Goal: Task Accomplishment & Management: Complete application form

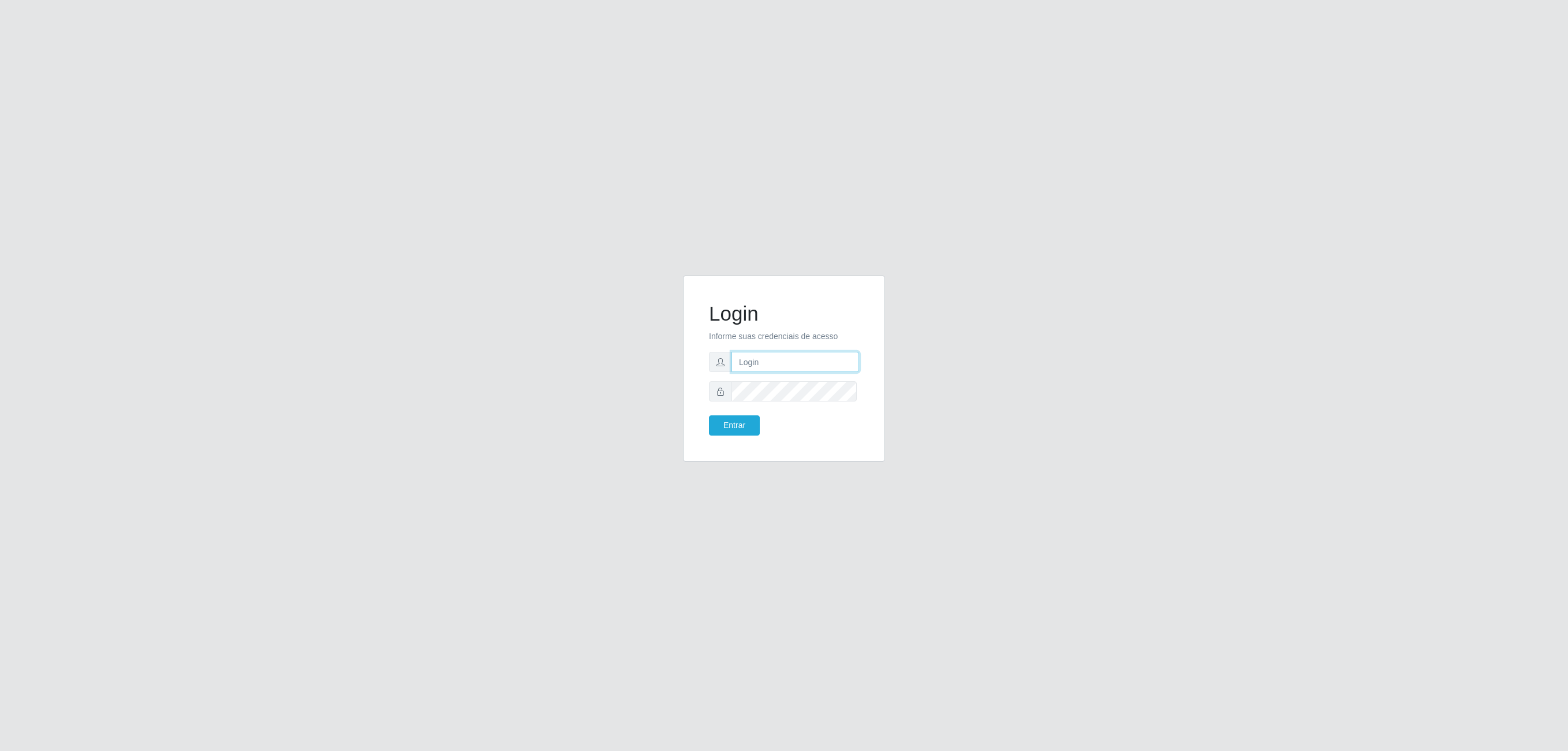
click at [768, 363] on input "text" at bounding box center [795, 361] width 128 height 20
type input "[PERSON_NAME][EMAIL_ADDRESS][DOMAIN_NAME]"
click at [709, 415] on button "Entrar" at bounding box center [735, 425] width 51 height 20
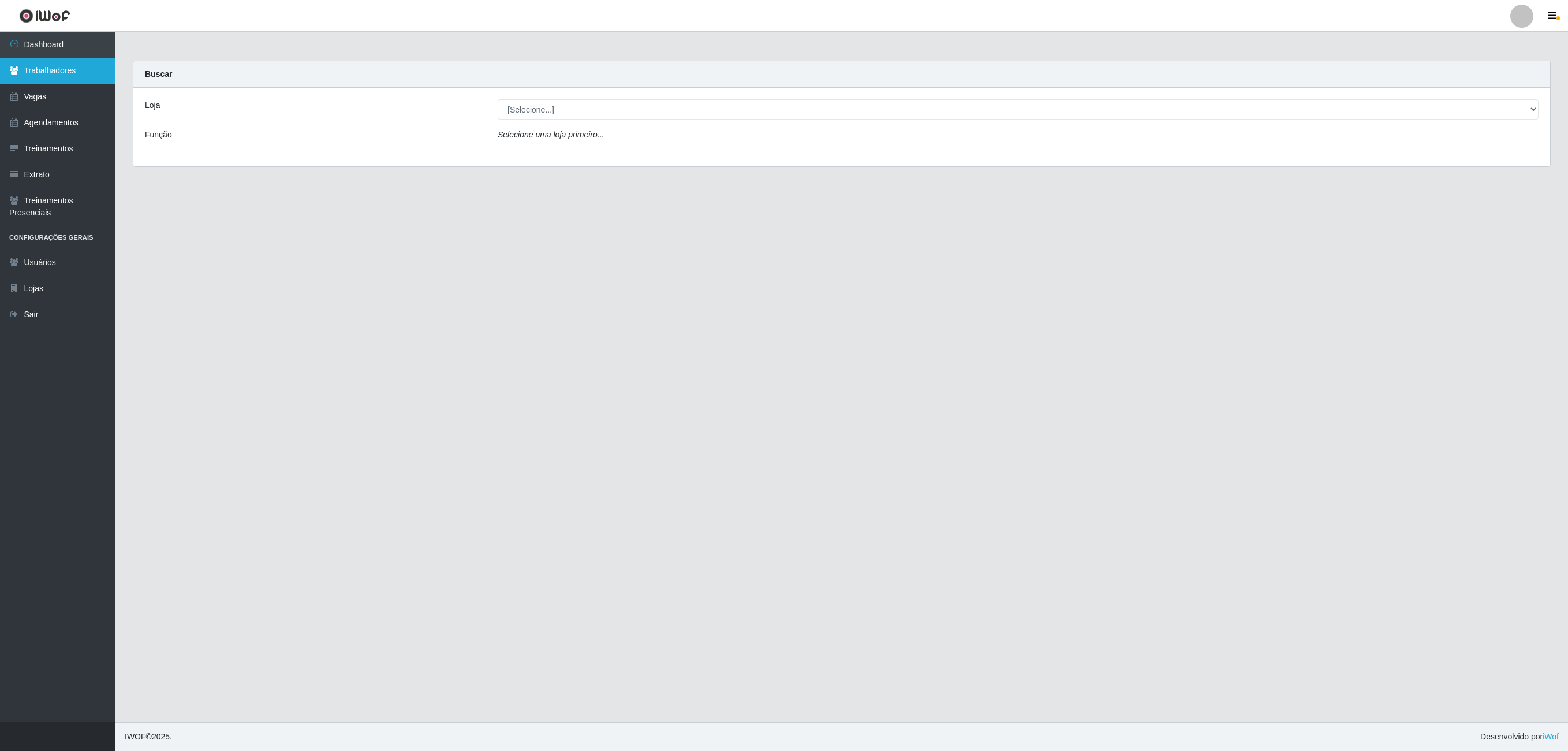
click at [52, 75] on link "Trabalhadores" at bounding box center [58, 70] width 115 height 26
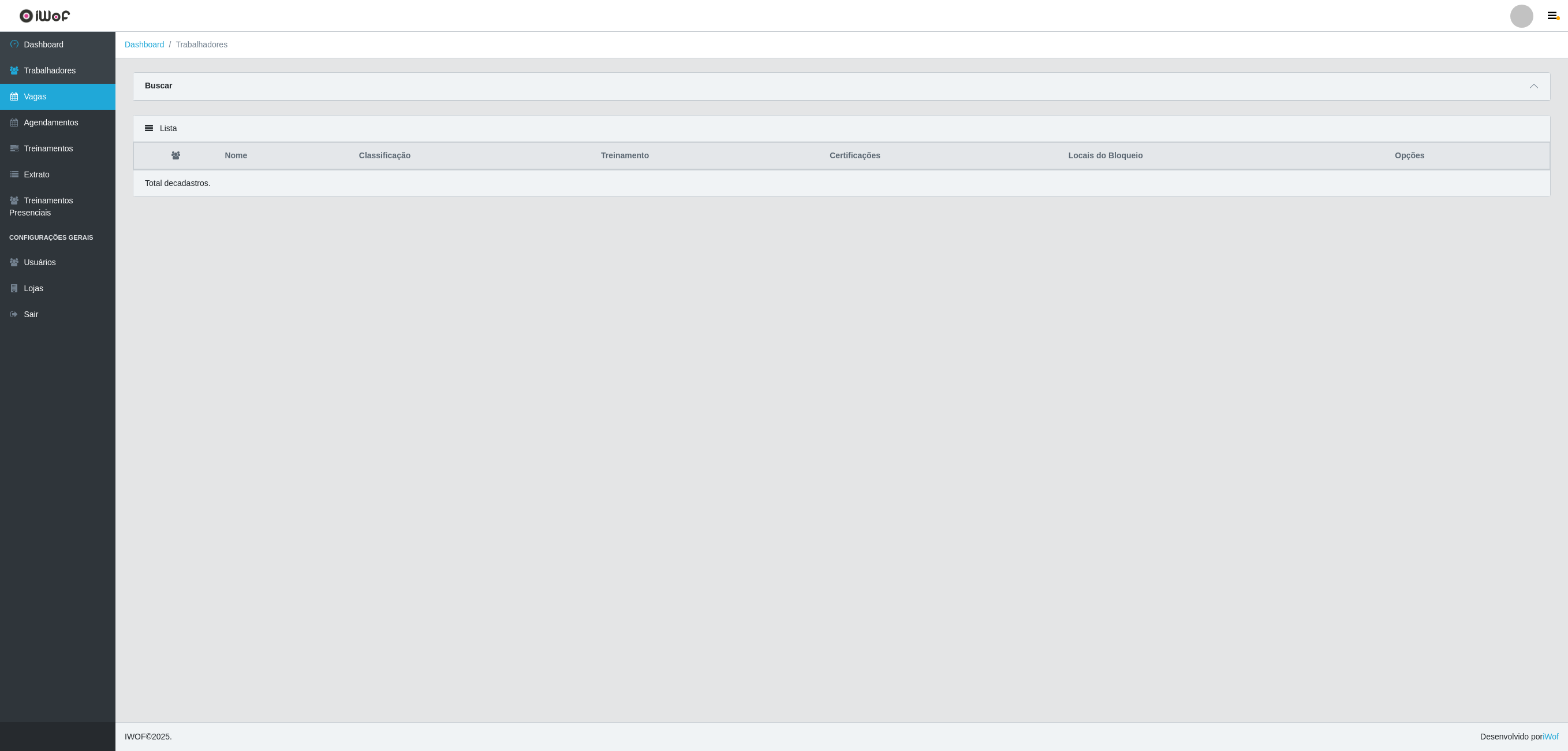
click at [44, 95] on link "Vagas" at bounding box center [58, 96] width 115 height 26
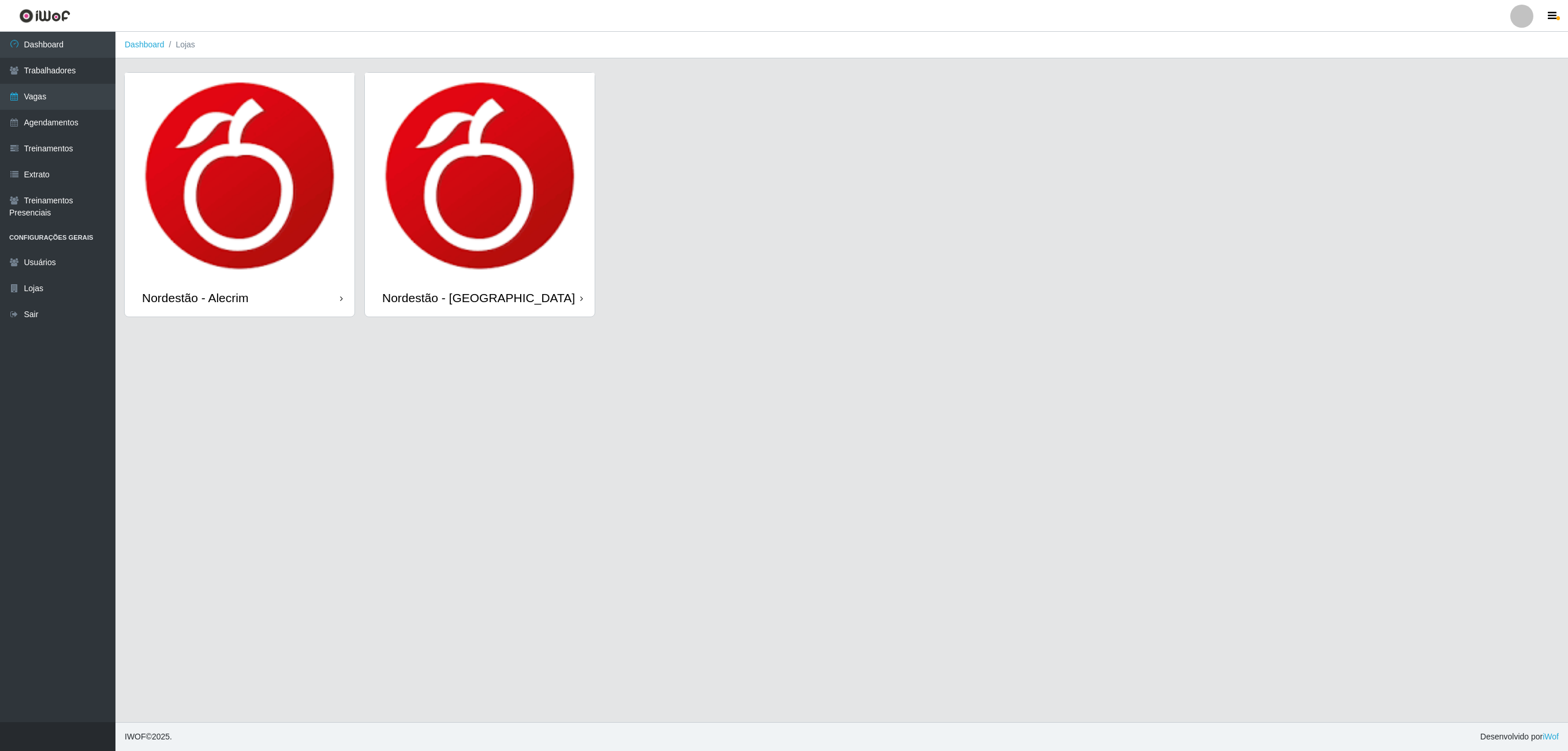
click at [219, 132] on img at bounding box center [239, 176] width 230 height 206
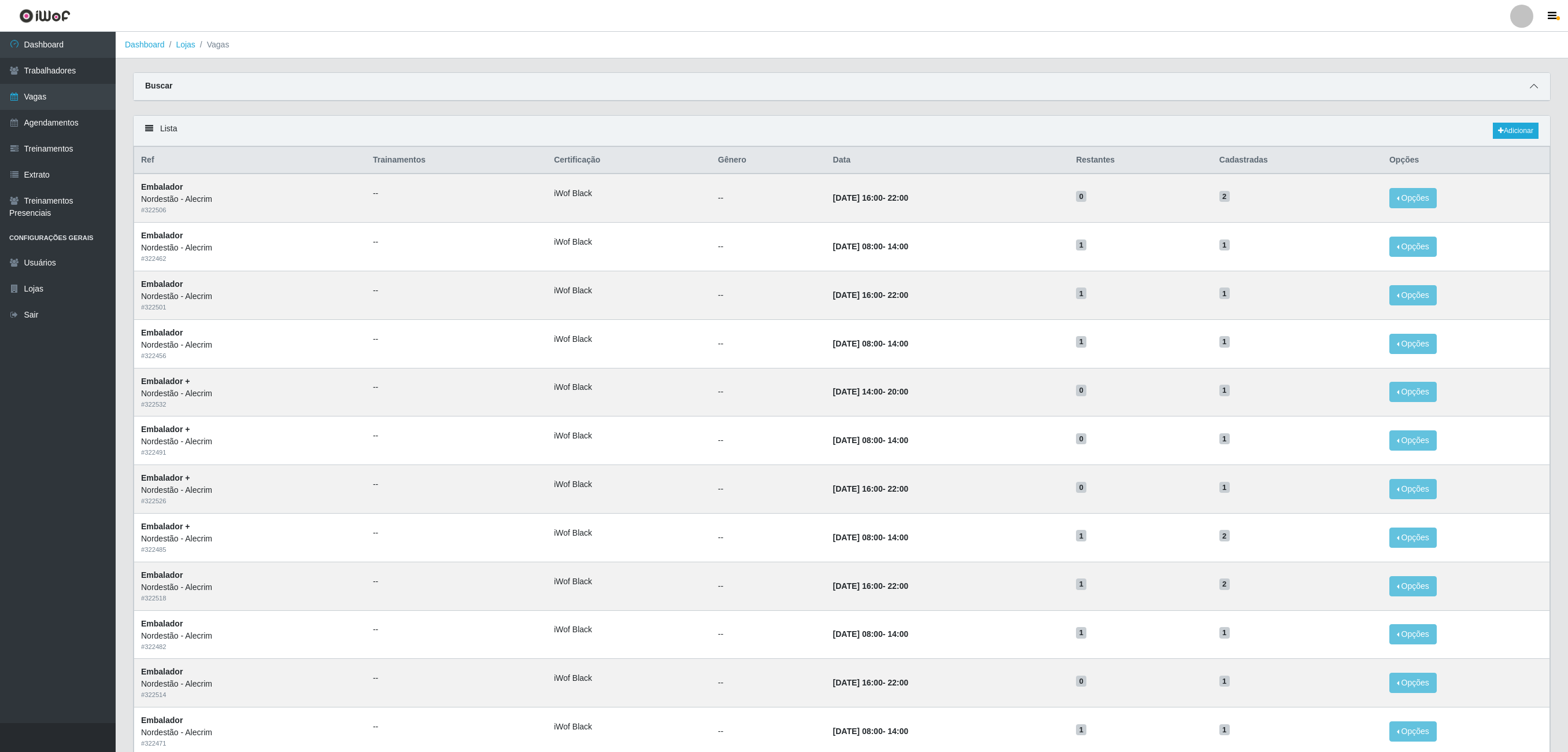
click at [1530, 87] on icon at bounding box center [1534, 86] width 8 height 8
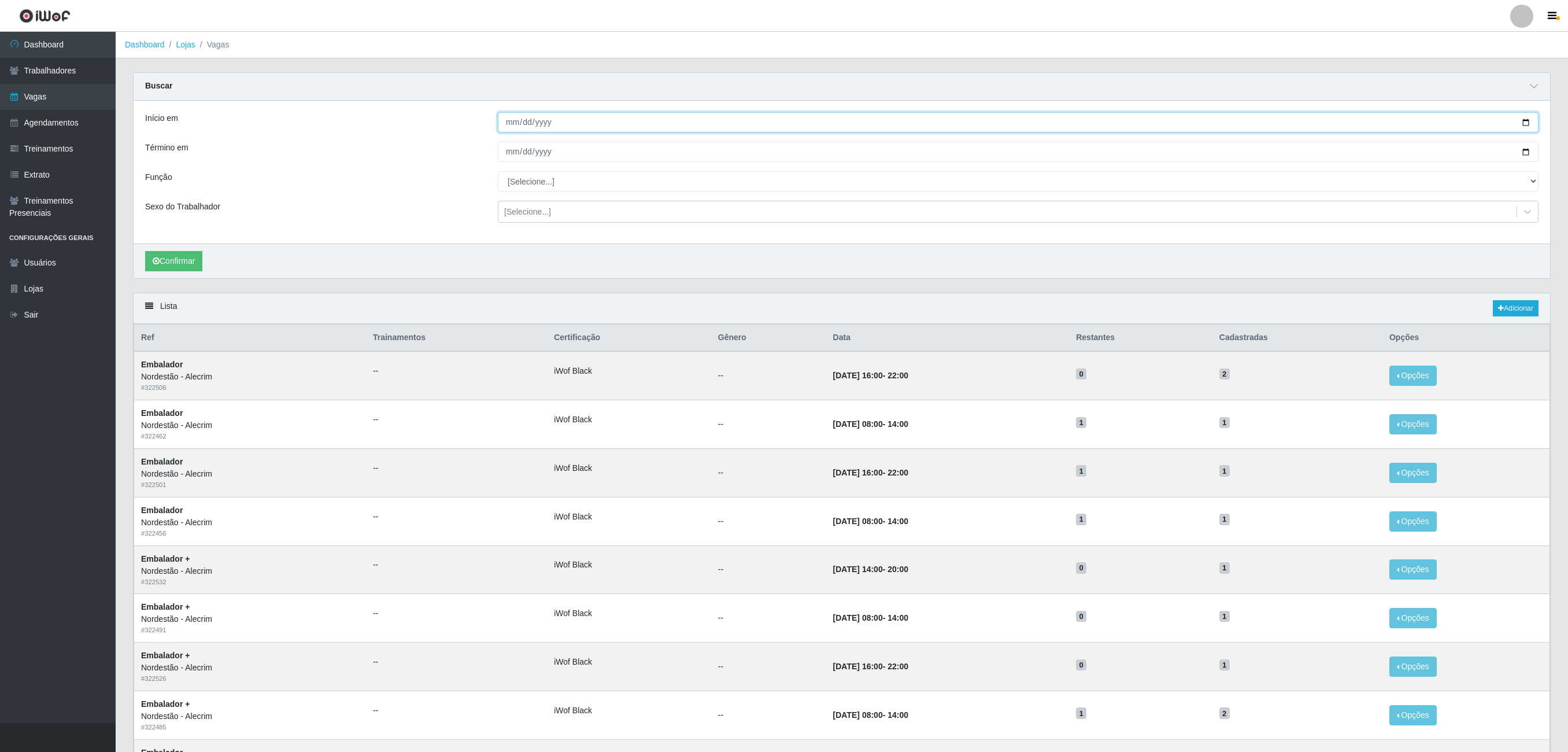
click at [516, 128] on input "Início em" at bounding box center [1019, 122] width 1041 height 20
type input "[DATE]"
click at [607, 154] on input "Término em" at bounding box center [1019, 151] width 1041 height 20
type input "[DATE]"
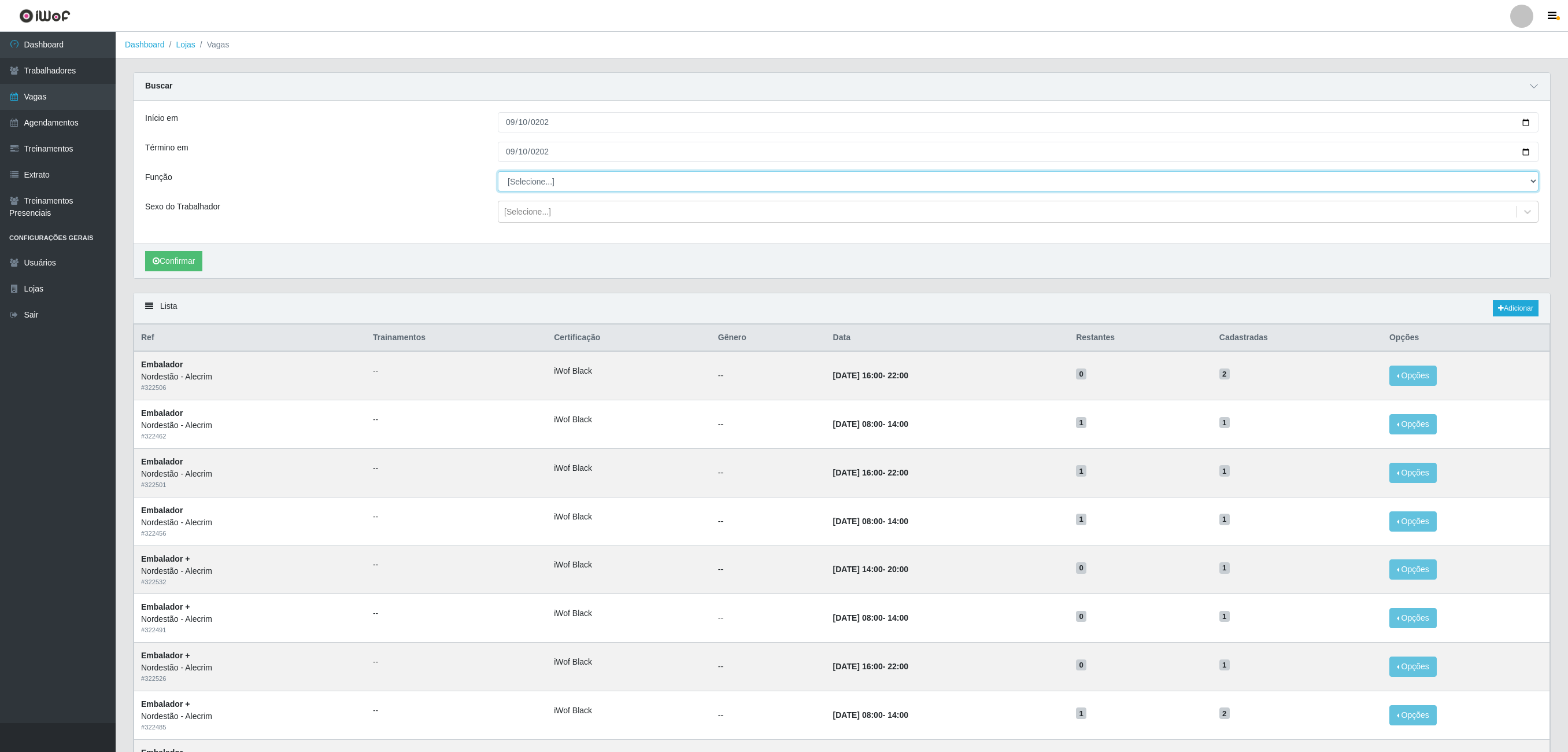
click at [552, 178] on select "[Selecione...] Embalador Embalador + Embalador ++" at bounding box center [1019, 181] width 1041 height 20
select select "1"
click at [498, 174] on select "[Selecione...] Embalador Embalador + Embalador ++" at bounding box center [1019, 181] width 1041 height 20
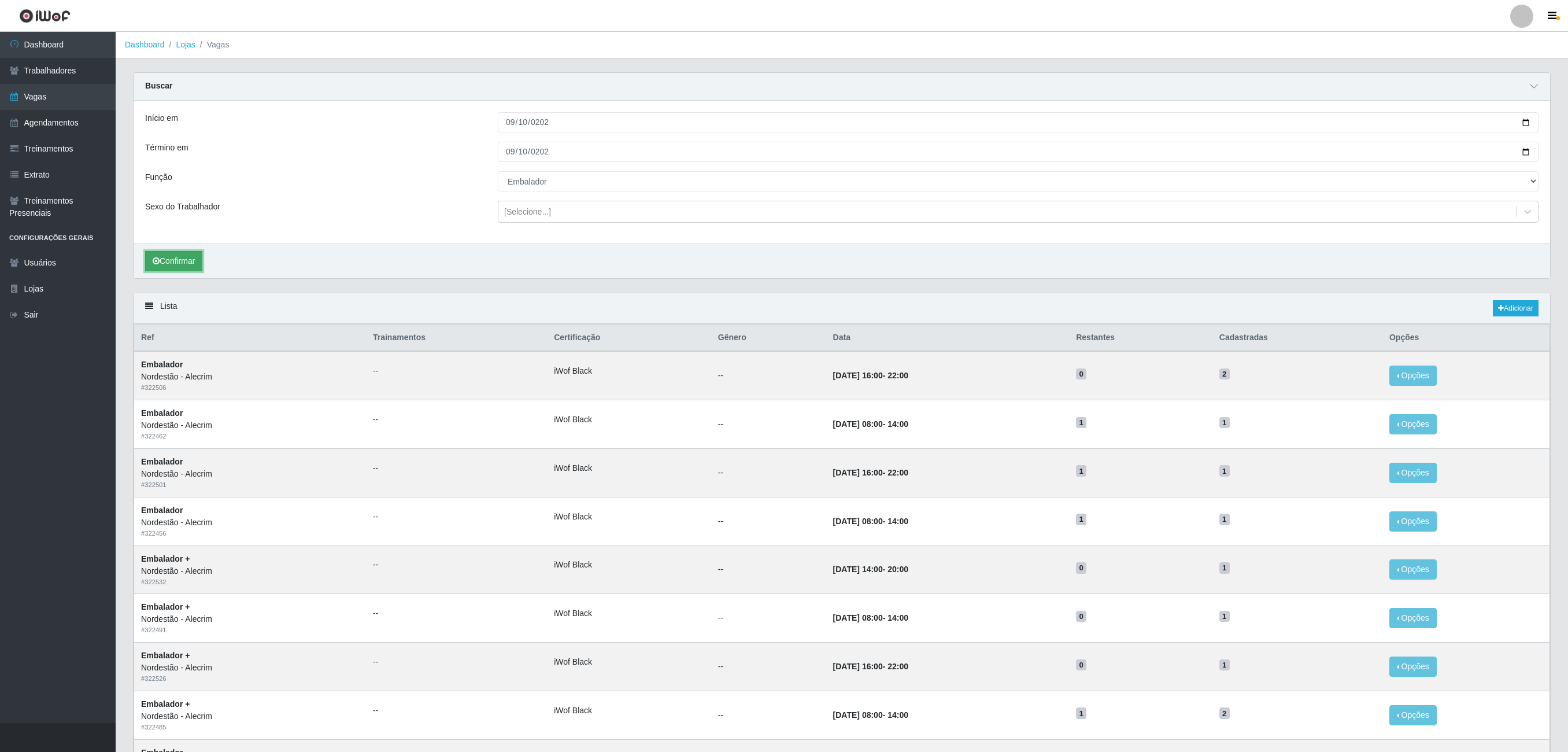
click at [192, 269] on button "Confirmar" at bounding box center [173, 261] width 57 height 20
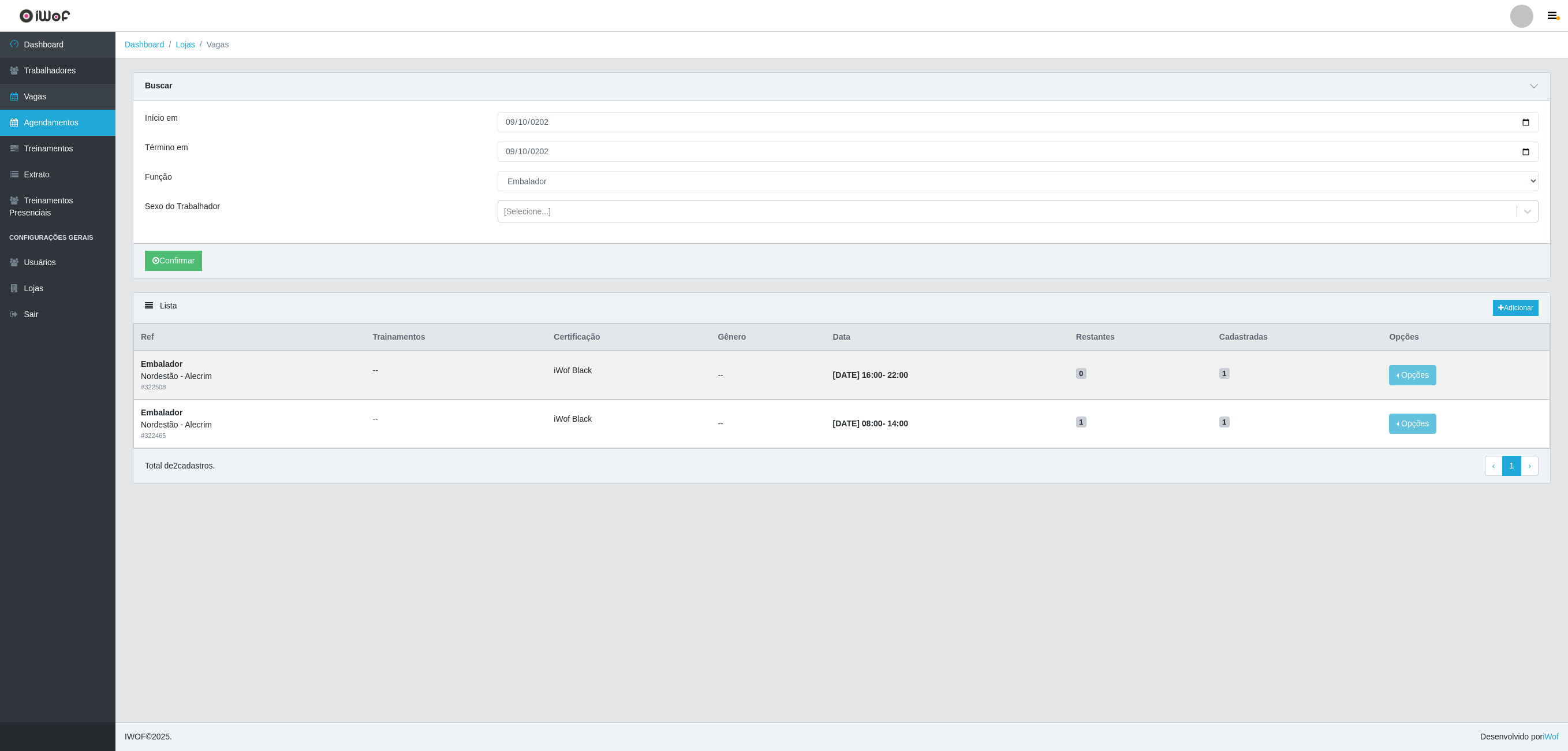
click at [58, 115] on link "Agendamentos" at bounding box center [58, 122] width 115 height 26
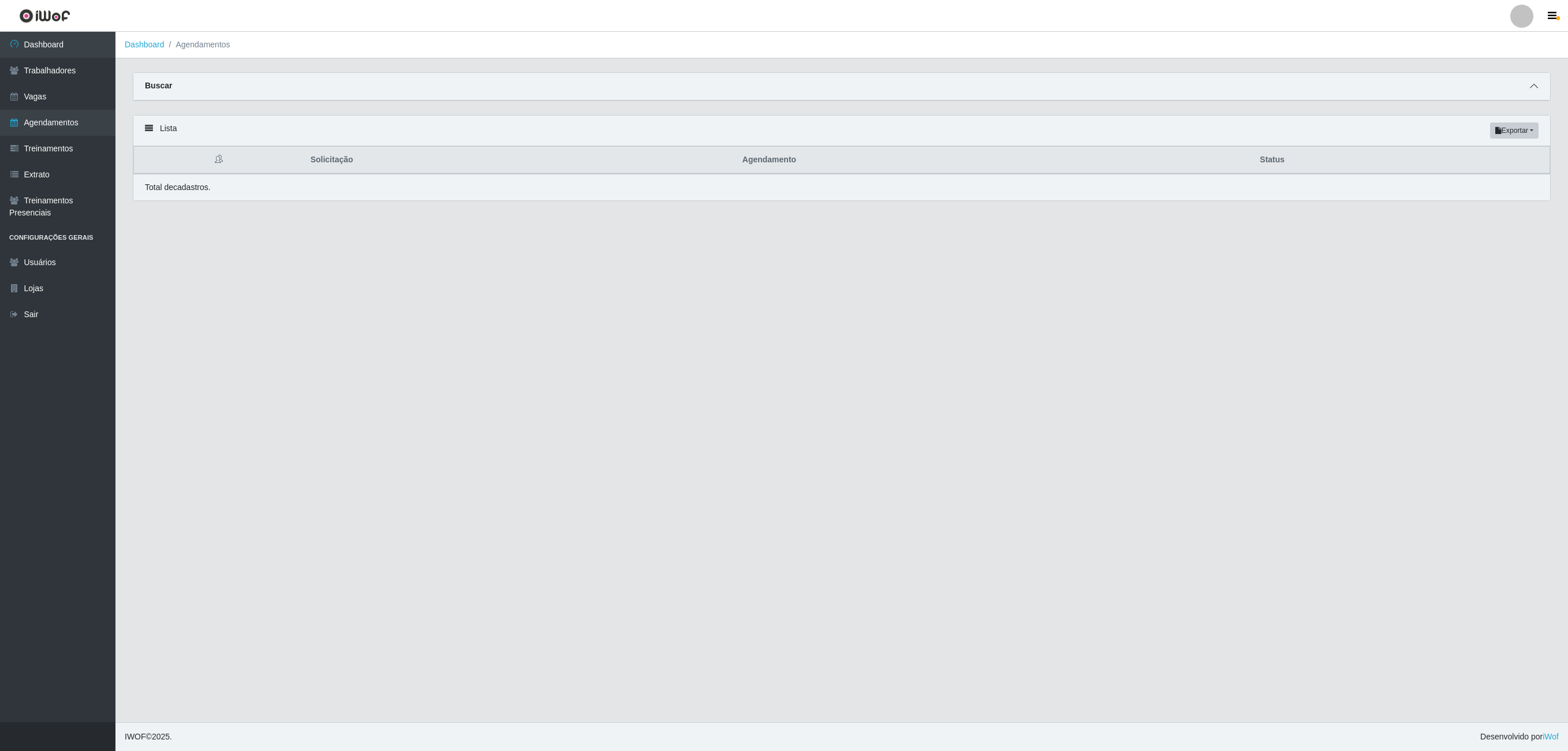
click at [1527, 81] on span at bounding box center [1533, 87] width 14 height 13
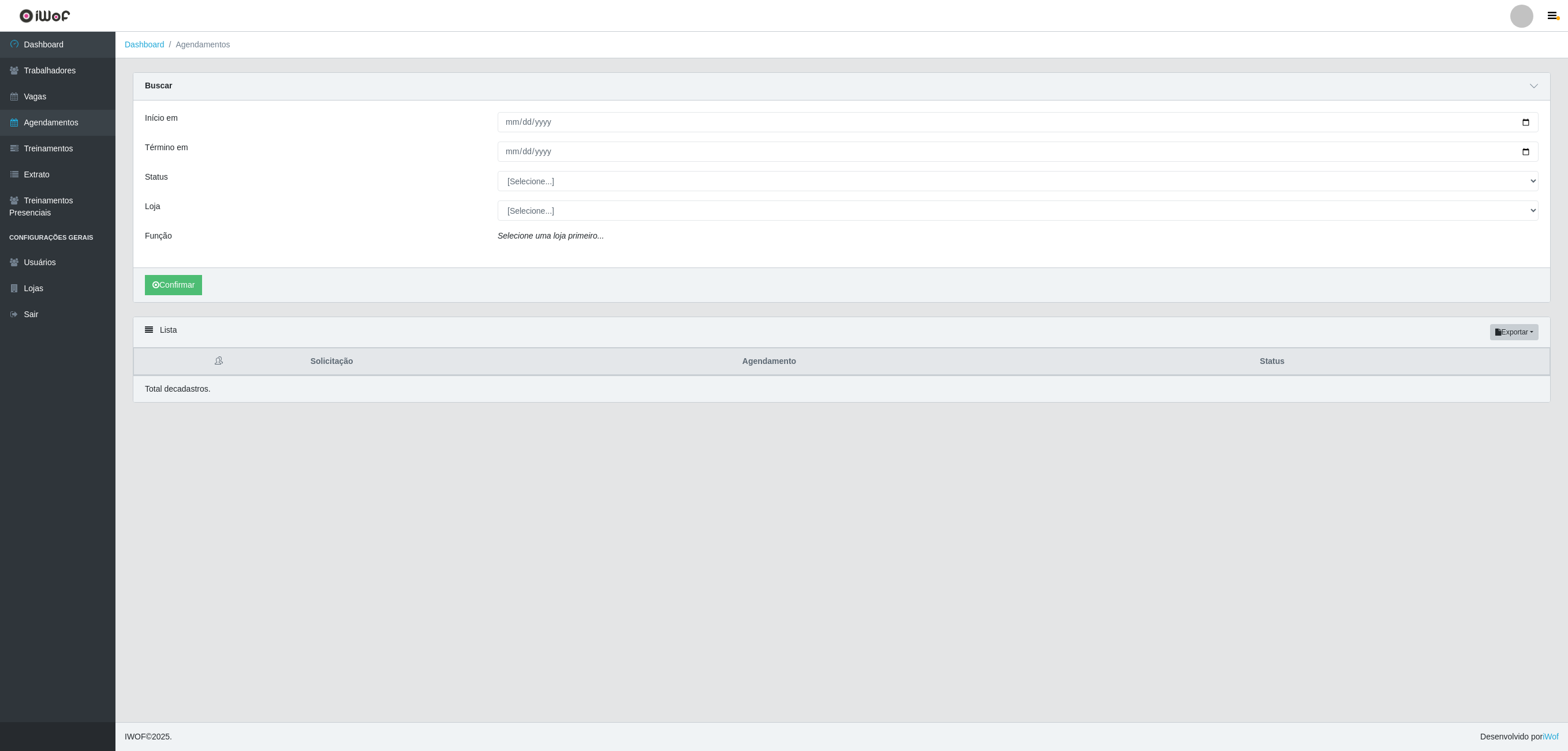
click at [567, 240] on icon "Selecione uma loja primeiro..." at bounding box center [550, 235] width 106 height 9
click at [529, 184] on select "[Selecione...] AGENDADO AGUARDANDO LIBERAR EM ANDAMENTO EM REVISÃO FINALIZADO C…" at bounding box center [1018, 181] width 1041 height 20
click at [55, 99] on link "Vagas" at bounding box center [58, 96] width 115 height 26
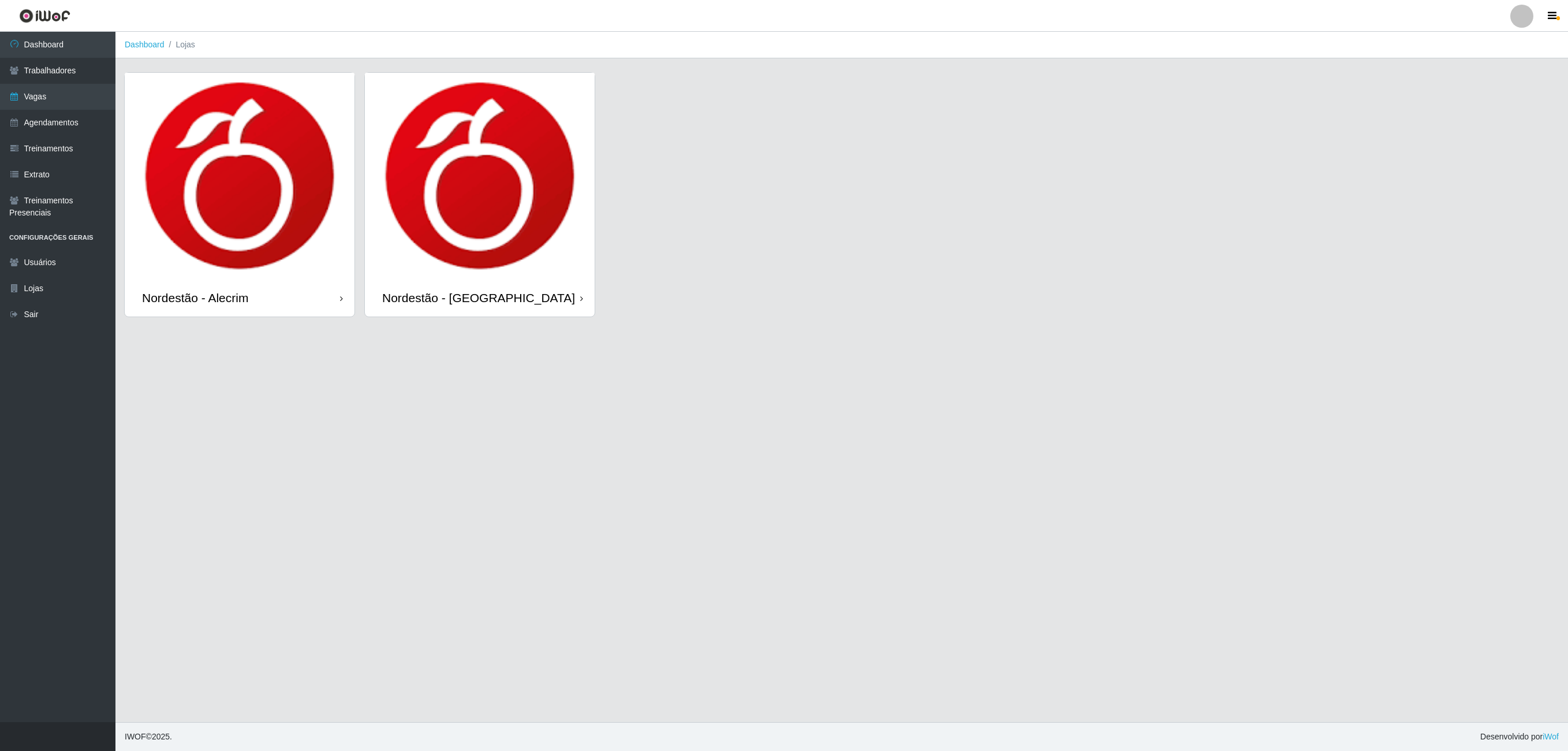
click at [294, 234] on img at bounding box center [239, 176] width 230 height 206
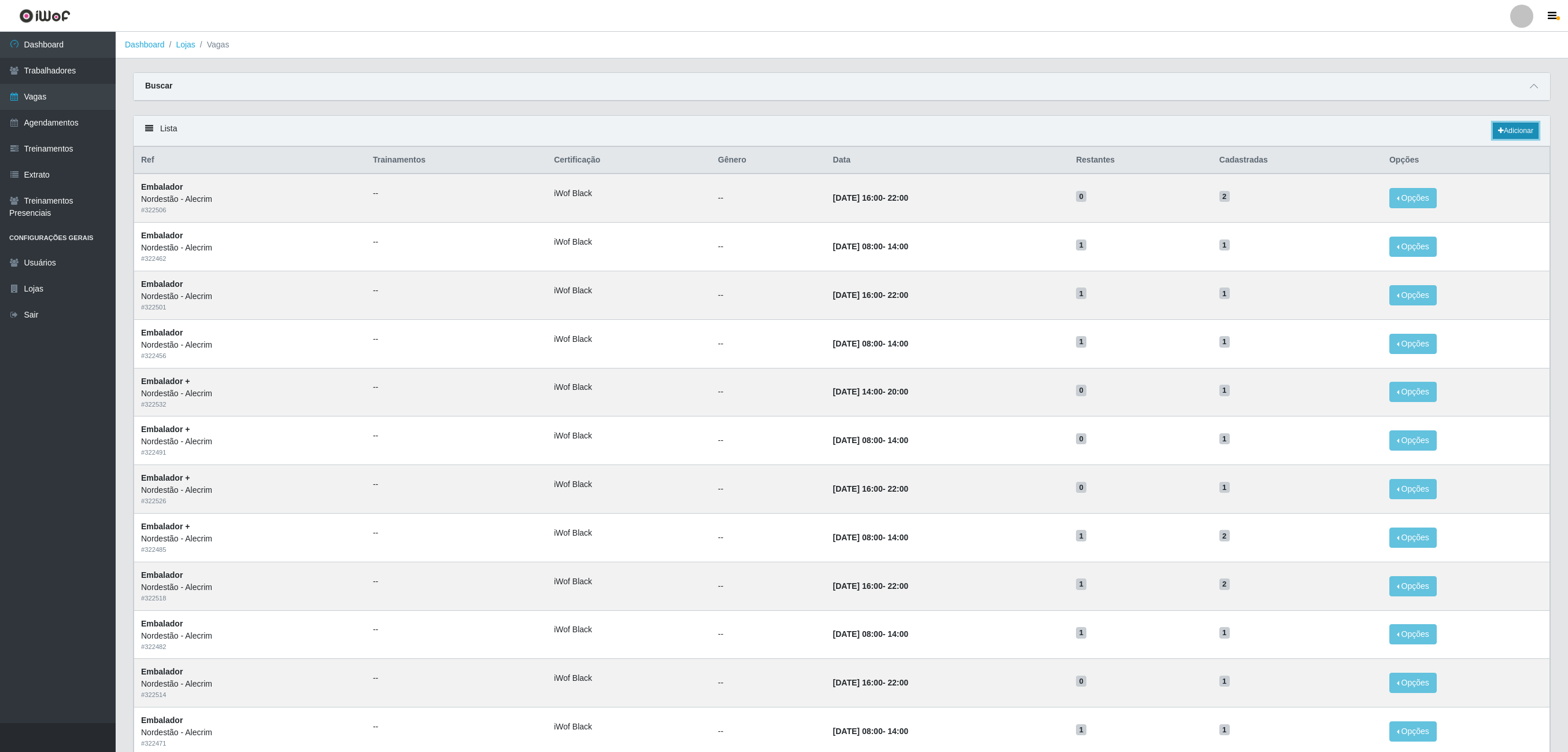
click at [1504, 138] on link "Adicionar" at bounding box center [1515, 131] width 45 height 17
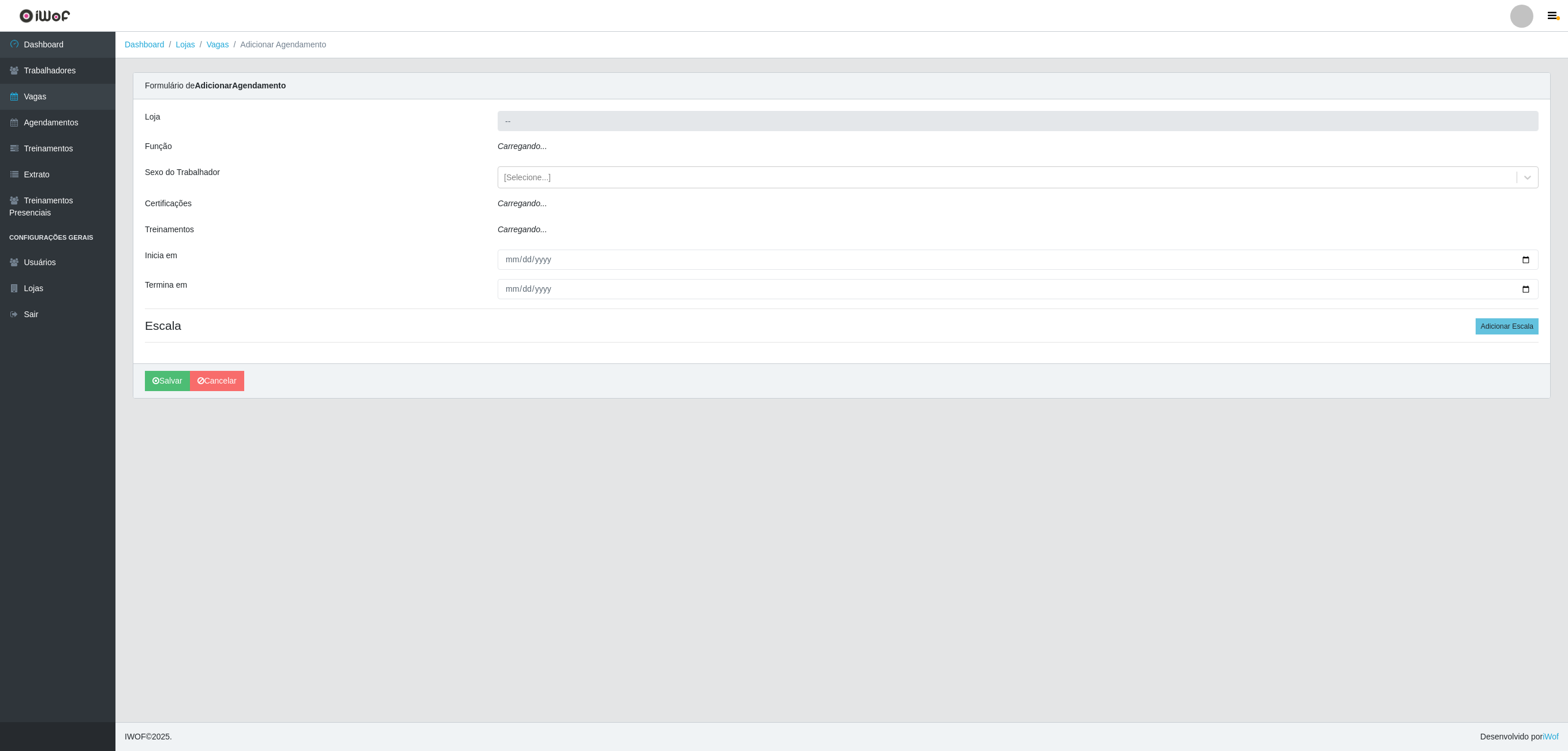
type input "Nordestão - Alecrim"
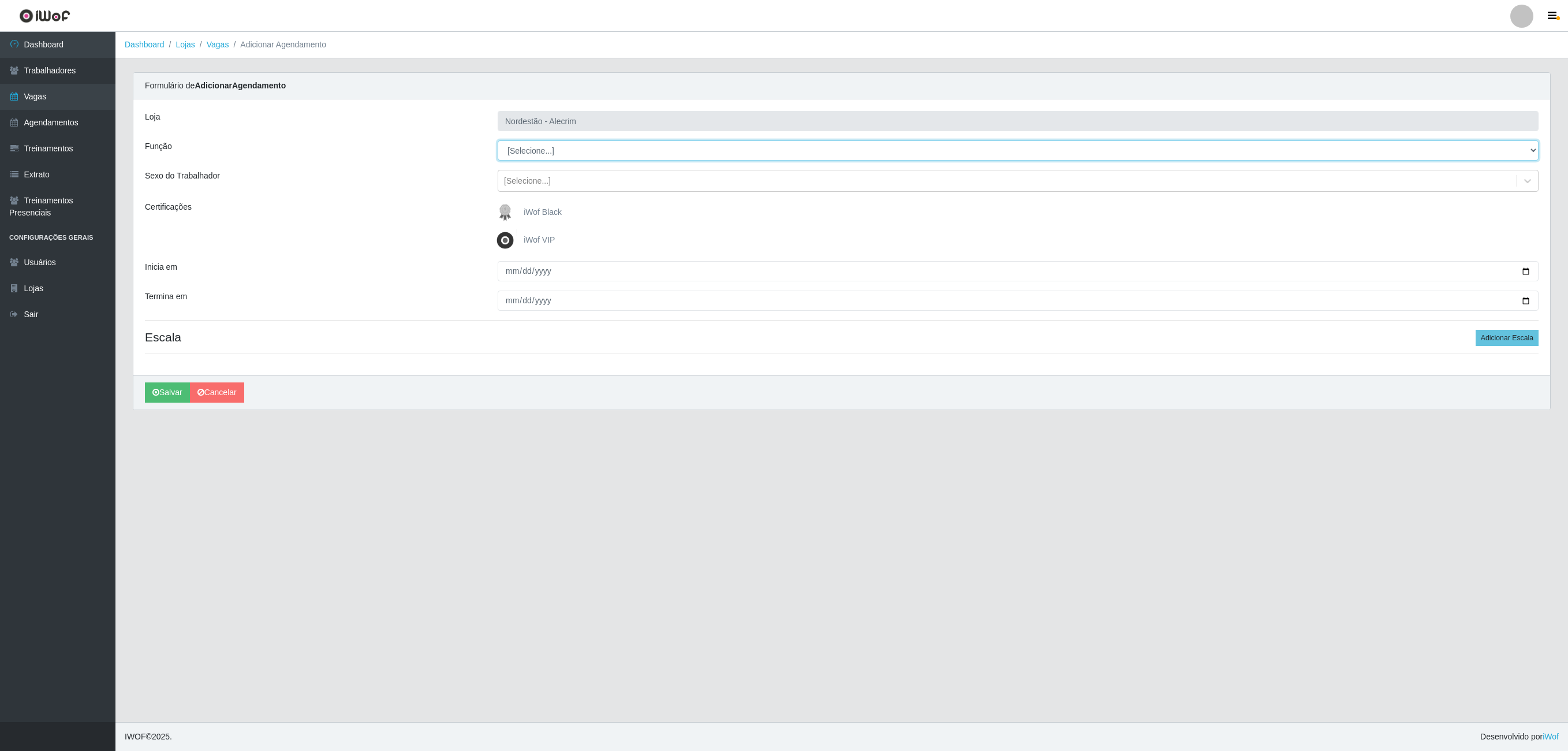
click at [532, 153] on select "[Selecione...] Embalador Embalador + Embalador ++" at bounding box center [1018, 150] width 1041 height 20
select select "1"
click at [497, 142] on select "[Selecione...] Embalador Embalador + Embalador ++" at bounding box center [1018, 150] width 1041 height 20
click at [534, 207] on label "iWof Black" at bounding box center [527, 213] width 68 height 23
click at [0, 0] on input "iWof Black" at bounding box center [0, 0] width 0 height 0
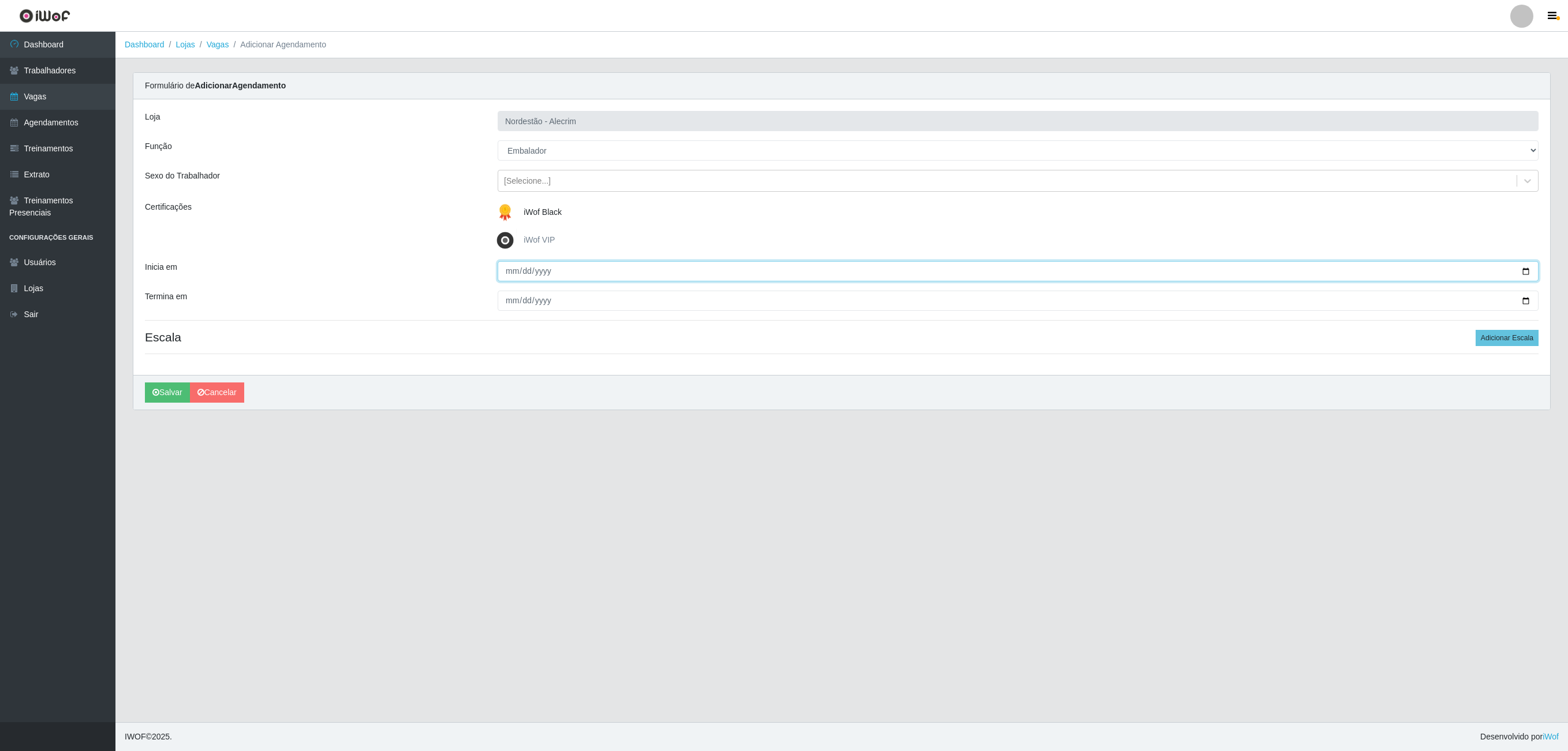
click at [543, 274] on input "Inicia em" at bounding box center [1018, 271] width 1041 height 20
click at [511, 272] on input "Inicia em" at bounding box center [1018, 271] width 1041 height 20
type input "[DATE]"
click at [742, 303] on input "Termina em" at bounding box center [1018, 300] width 1041 height 20
type input "[DATE]"
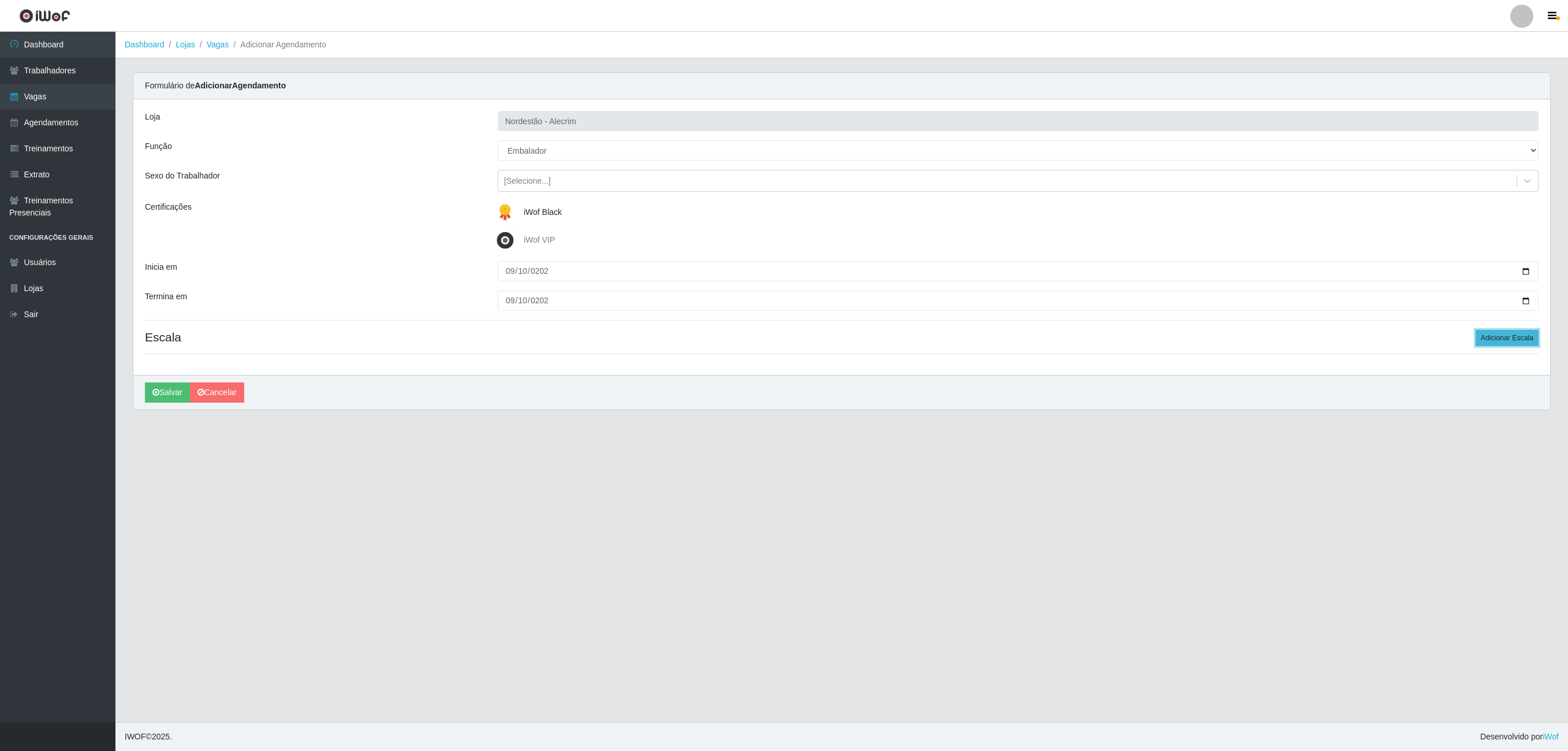
click at [1502, 341] on button "Adicionar Escala" at bounding box center [1507, 338] width 63 height 17
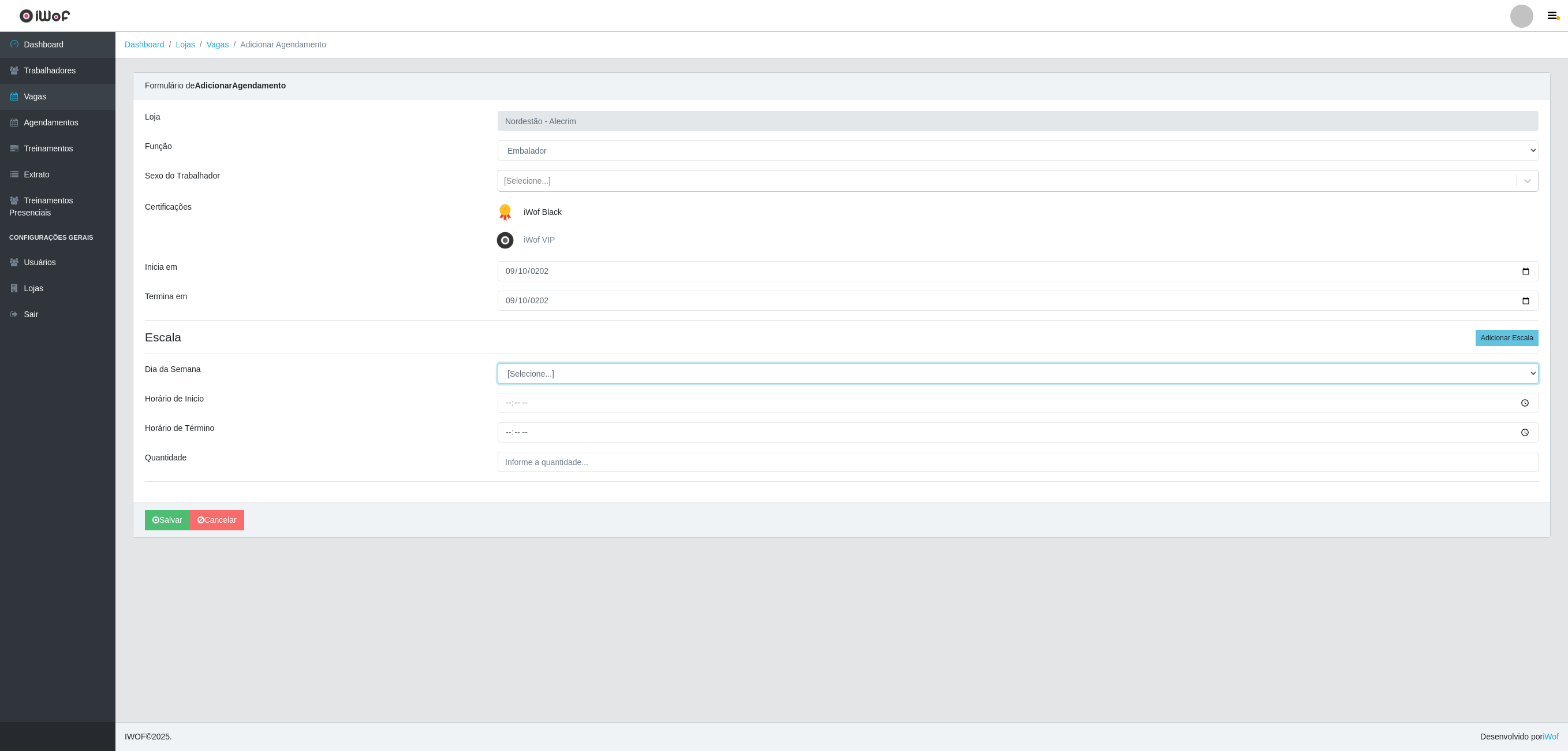
click at [659, 384] on select "[Selecione...] Segunda Terça Quarta Quinta Sexta Sábado Domingo" at bounding box center [1018, 373] width 1041 height 20
click at [418, 421] on div "Loja Nordestão - Alecrim Função [Selecione...] Embalador Embalador + Embalador …" at bounding box center [842, 300] width 1417 height 404
click at [600, 401] on input "Horário de Inicio" at bounding box center [1018, 403] width 1041 height 20
type input "08:00"
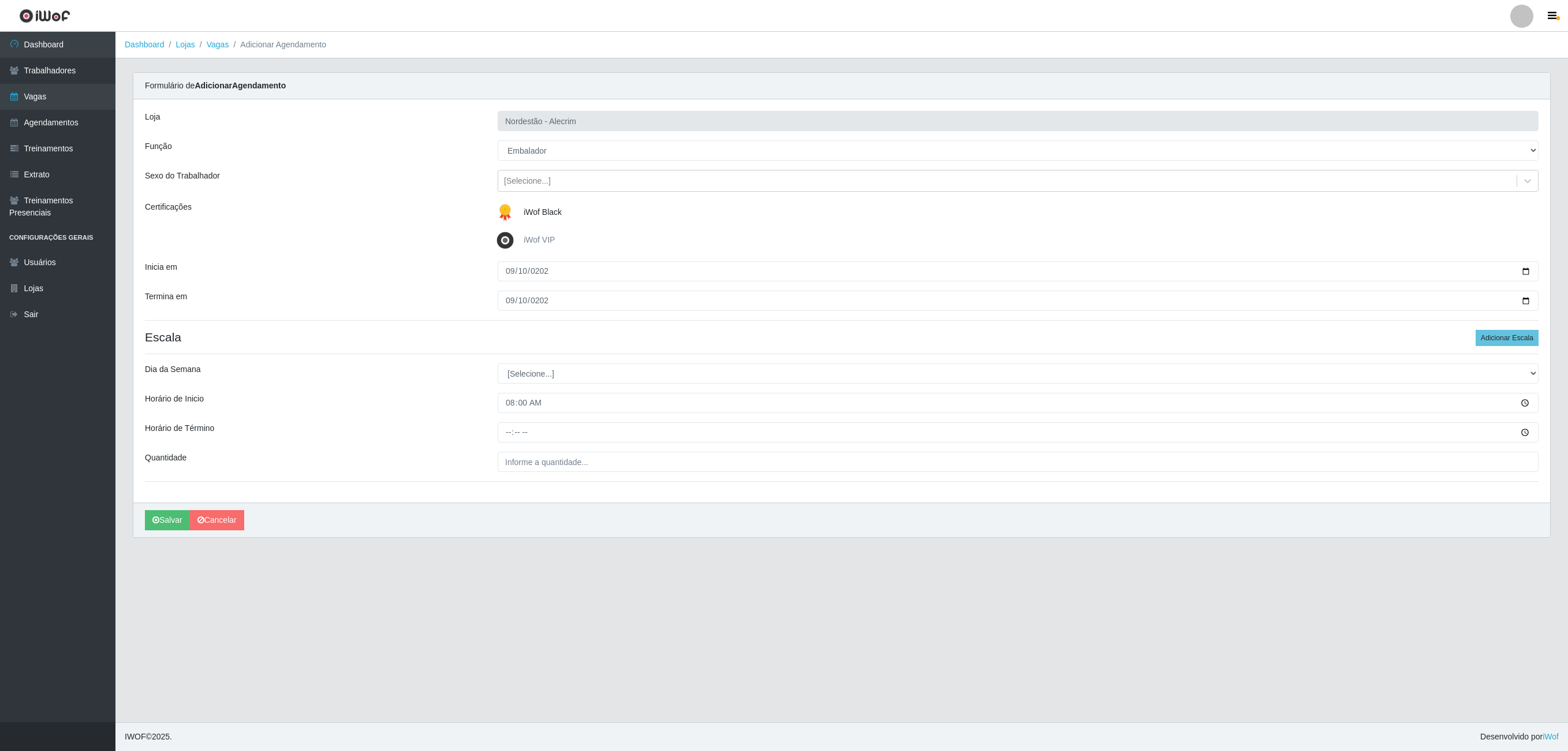
click at [539, 424] on div "Loja Nordestão - Alecrim Função [Selecione...] Embalador Embalador + Embalador …" at bounding box center [842, 300] width 1417 height 404
click at [539, 440] on input "Horário de Término" at bounding box center [1018, 432] width 1041 height 20
type input "14:00"
click at [601, 463] on input "___" at bounding box center [1018, 461] width 1041 height 20
click at [618, 491] on div "Loja Nordestão - Alecrim Função [Selecione...] Embalador Embalador + Embalador …" at bounding box center [842, 300] width 1417 height 404
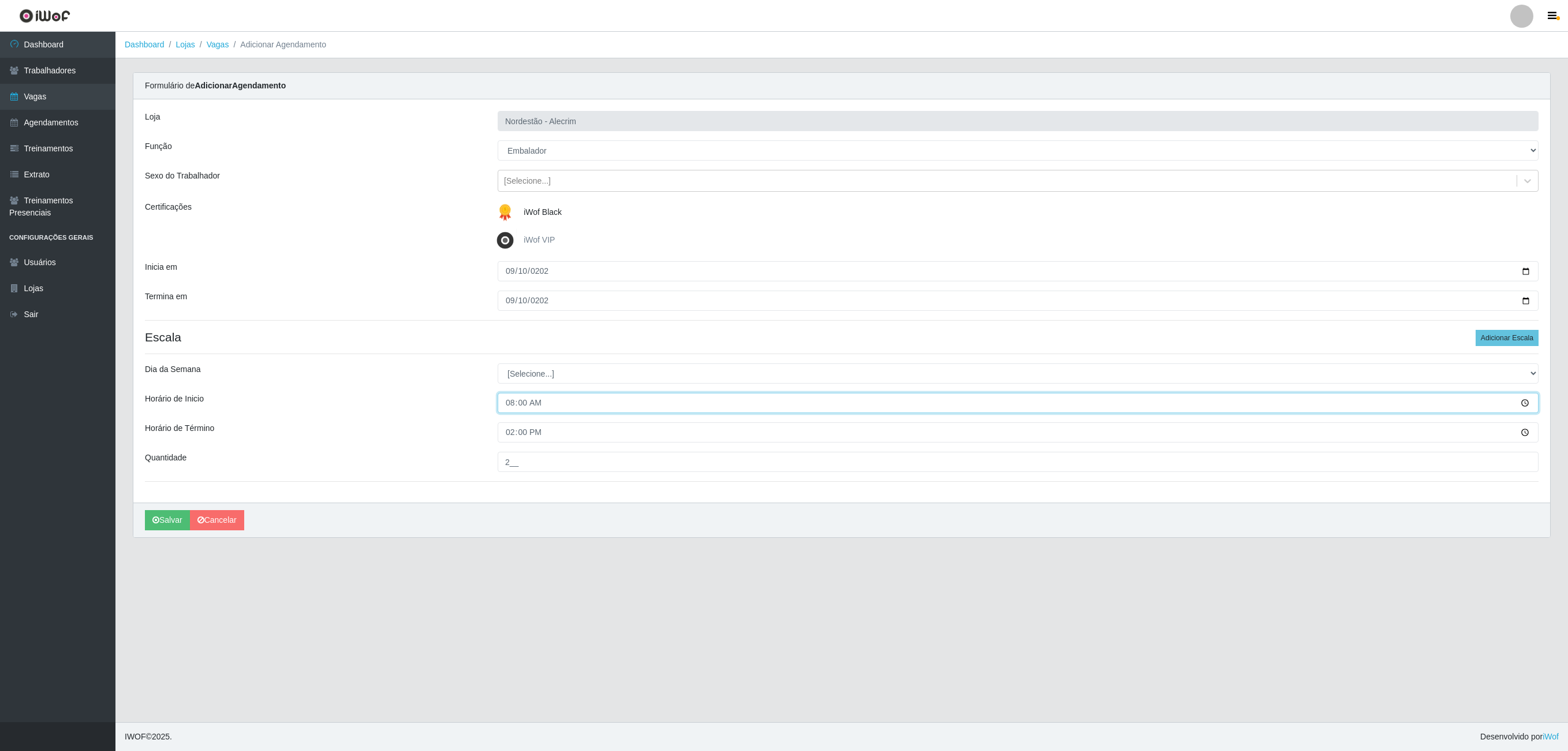
click at [552, 404] on input "08:00" at bounding box center [1018, 403] width 1041 height 20
click at [569, 410] on input "08:00" at bounding box center [1018, 403] width 1041 height 20
click at [537, 409] on input "08:00" at bounding box center [1018, 403] width 1041 height 20
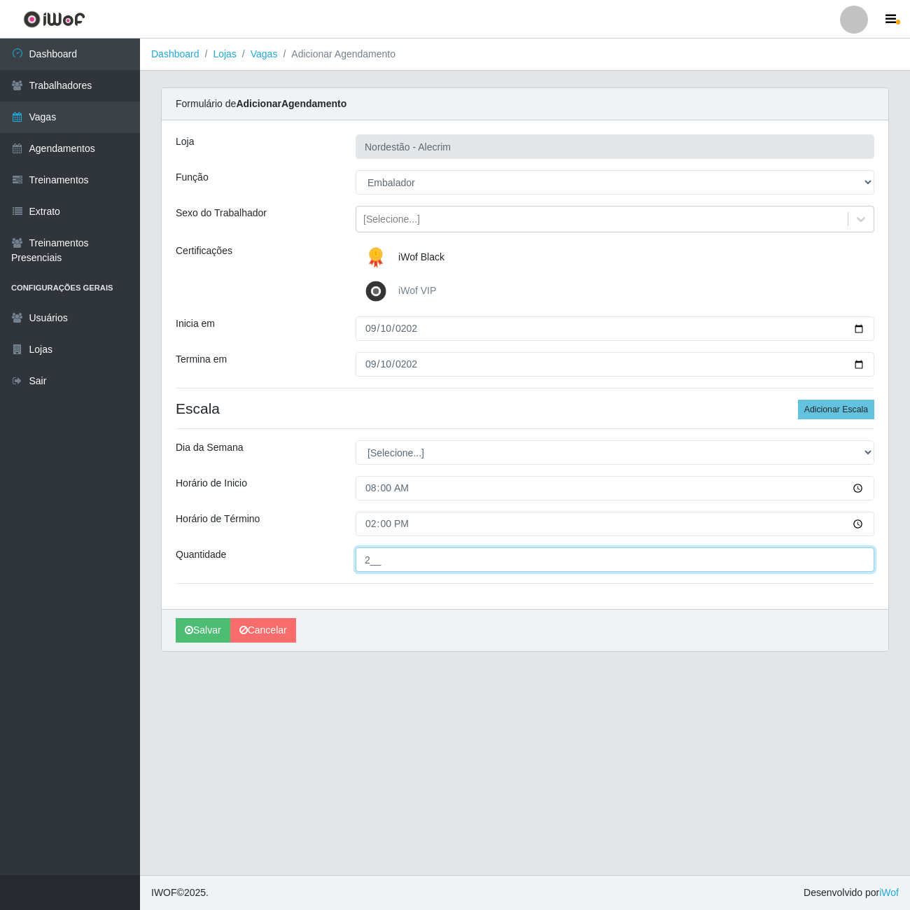
click at [440, 572] on input "2__" at bounding box center [615, 559] width 519 height 24
click at [392, 566] on input "2__" at bounding box center [615, 559] width 519 height 24
type input "___"
click at [391, 749] on main "Dashboard Lojas Vagas Adicionar Agendamento Carregando... Formulário de Adicion…" at bounding box center [525, 456] width 770 height 836
type input "___"
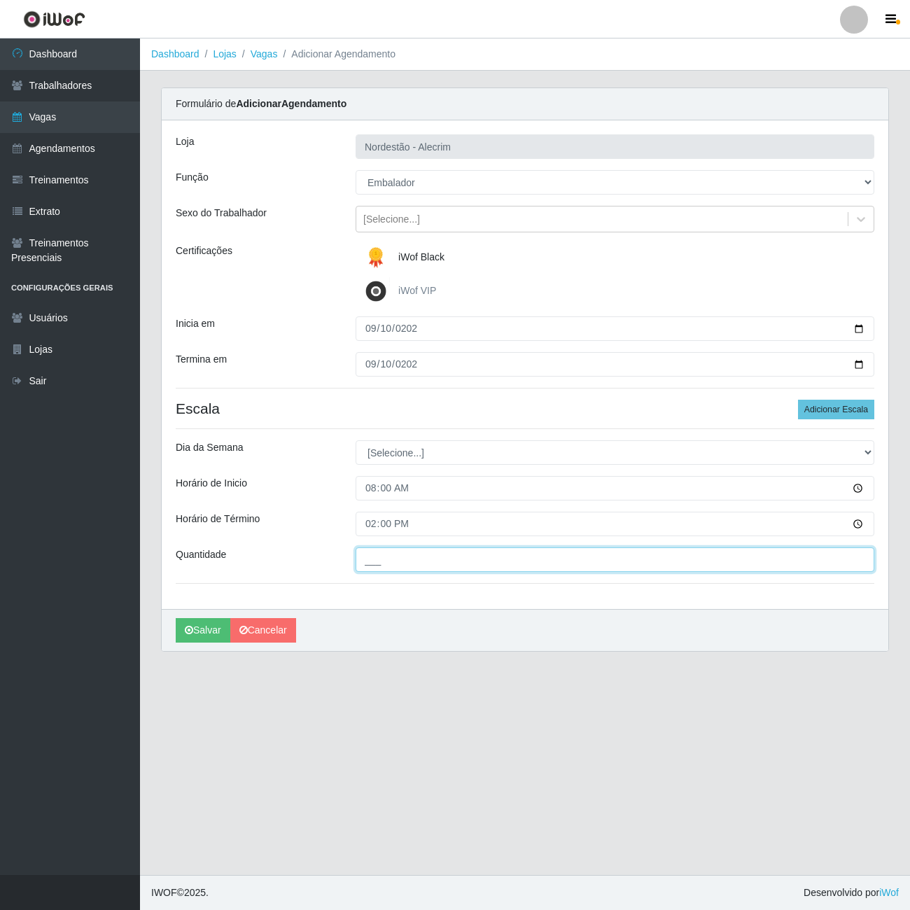
click at [377, 571] on input "___" at bounding box center [615, 559] width 519 height 24
click at [381, 566] on input "___" at bounding box center [615, 559] width 519 height 24
type input "___"
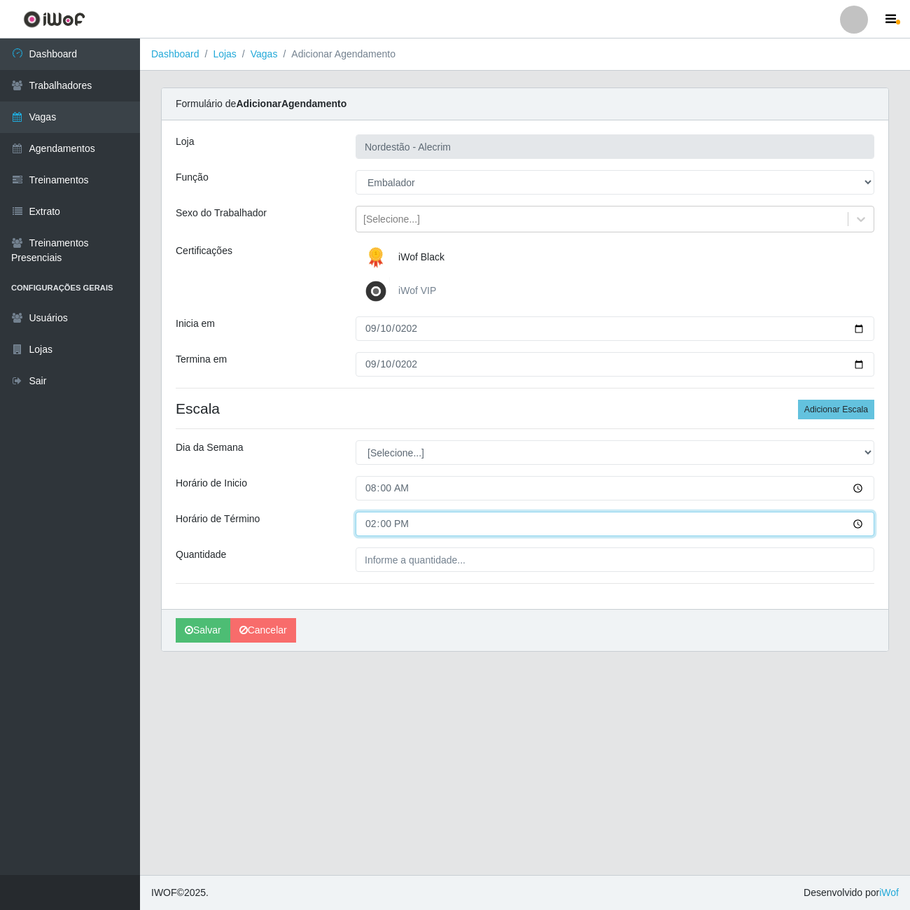
click at [391, 528] on input "14:00" at bounding box center [615, 524] width 519 height 24
